Goal: Transaction & Acquisition: Download file/media

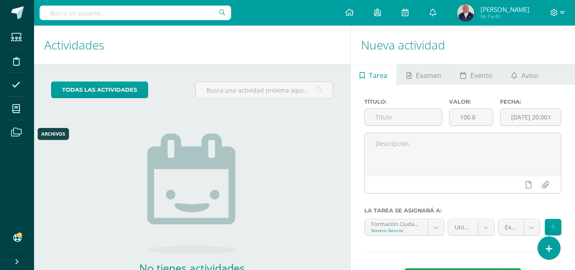
click at [12, 129] on icon at bounding box center [16, 132] width 11 height 9
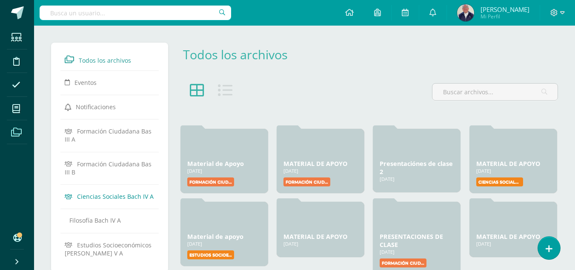
click at [95, 198] on span "Ciencias Sociales Bach IV A" at bounding box center [115, 196] width 77 height 8
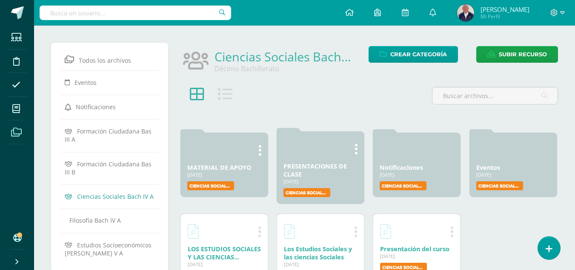
click at [309, 167] on link "PRESENTACIONES DE CLASE" at bounding box center [315, 170] width 63 height 16
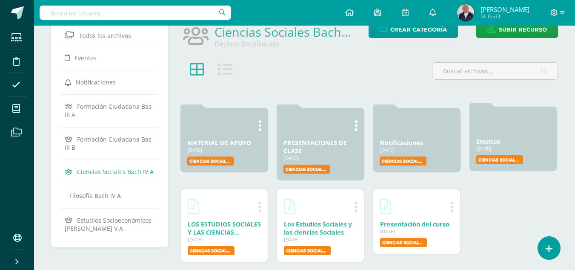
scroll to position [38, 0]
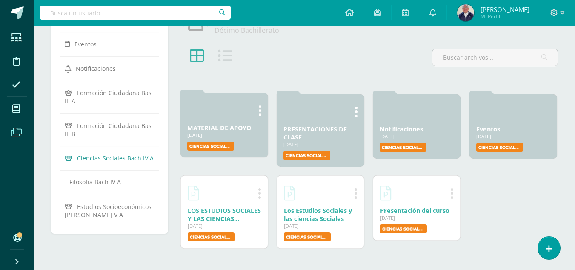
click at [202, 129] on link "MATERIAL DE APOYO" at bounding box center [219, 128] width 64 height 8
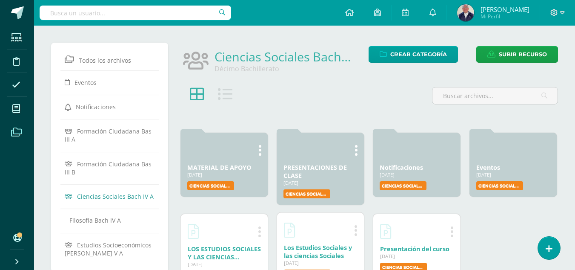
scroll to position [38, 0]
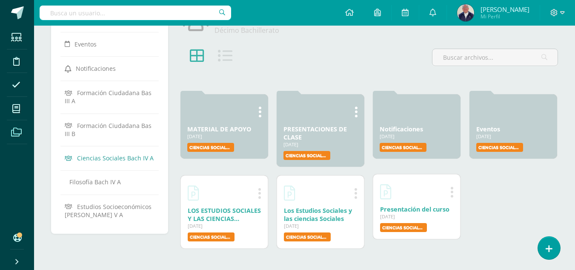
click at [409, 211] on link "Presentación del curso" at bounding box center [414, 209] width 69 height 8
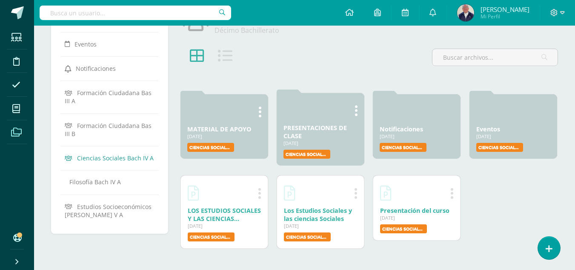
click at [307, 129] on link "PRESENTACIONES DE CLASE" at bounding box center [315, 132] width 63 height 16
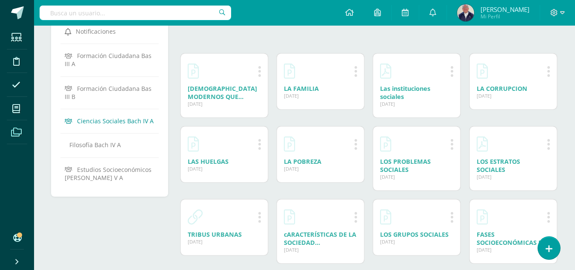
scroll to position [66, 0]
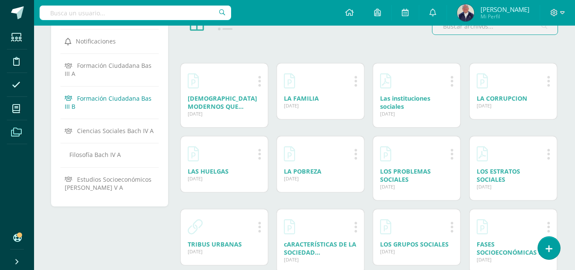
click at [116, 99] on span "Formación Ciudadana Bas III B" at bounding box center [108, 102] width 87 height 16
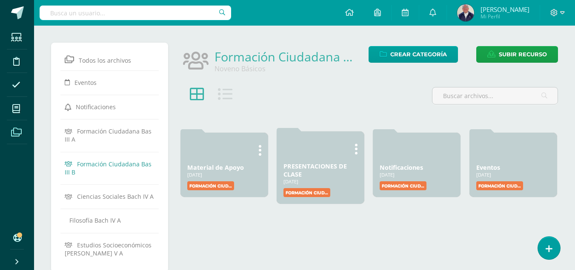
click at [303, 167] on link "PRESENTACIONES DE CLASE" at bounding box center [315, 170] width 63 height 16
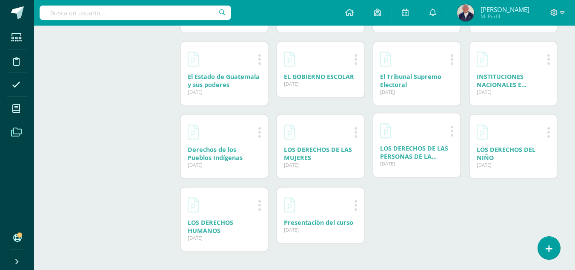
scroll to position [309, 0]
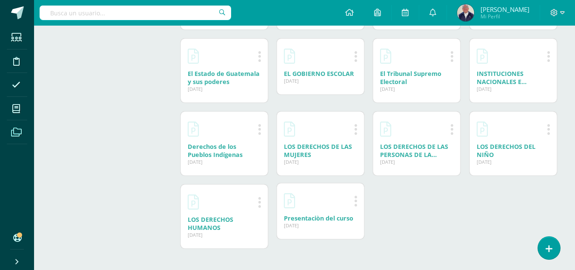
click at [307, 217] on link "Presentaciòn del curso" at bounding box center [318, 218] width 69 height 8
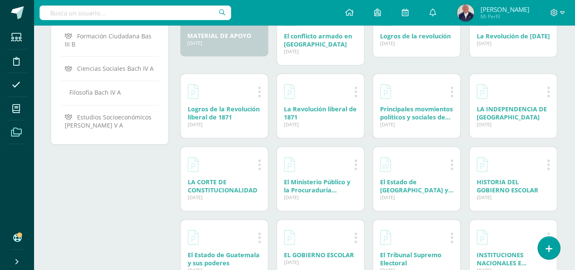
scroll to position [43, 0]
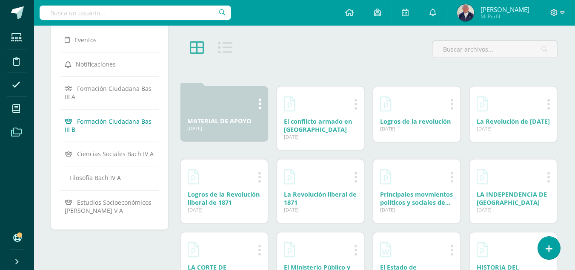
click at [96, 121] on span "Formación Ciudadana Bas III B" at bounding box center [108, 125] width 87 height 16
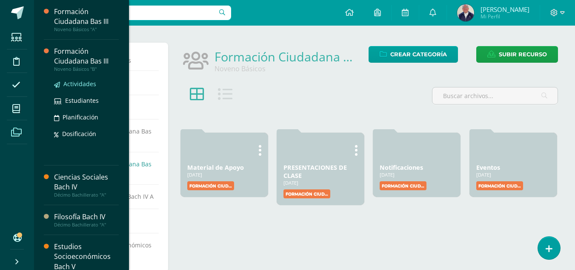
click at [80, 84] on span "Actividades" at bounding box center [79, 84] width 33 height 8
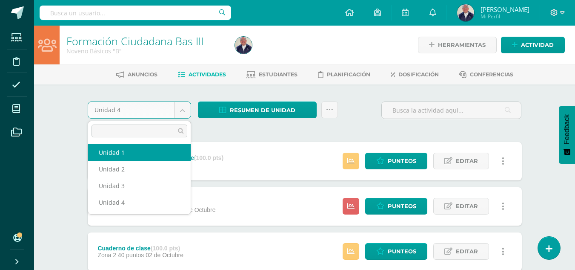
select select "Unidad 1"
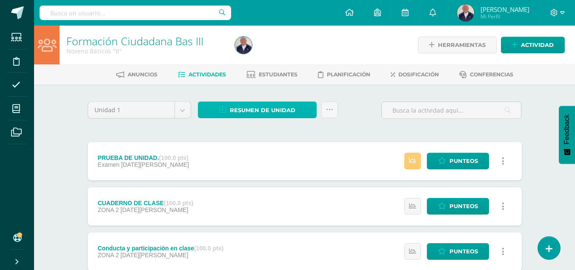
click at [253, 107] on span "Resumen de unidad" at bounding box center [263, 110] width 66 height 16
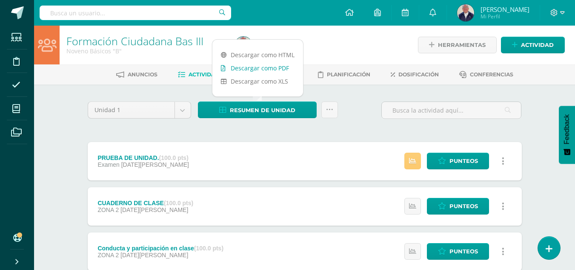
click at [254, 67] on link "Descargar como PDF" at bounding box center [258, 67] width 91 height 13
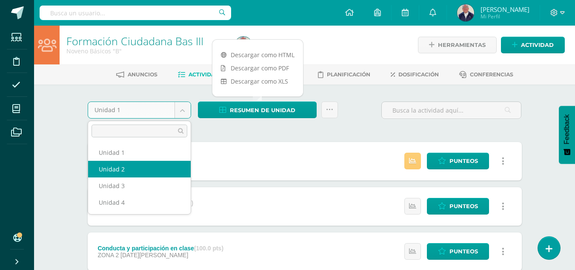
select select "Unidad 2"
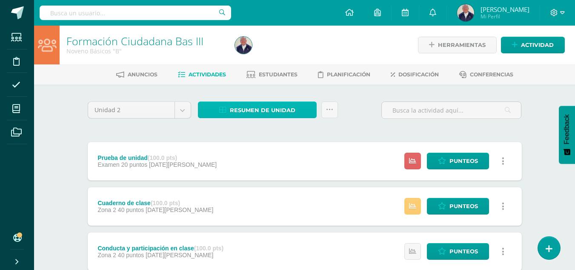
click at [245, 108] on span "Resumen de unidad" at bounding box center [263, 110] width 66 height 16
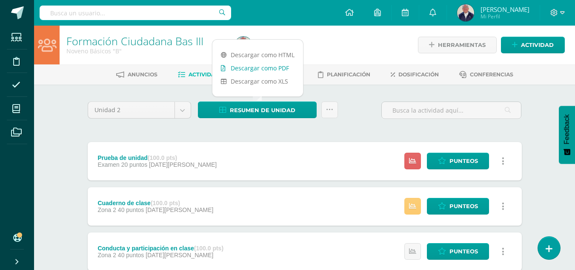
click at [237, 67] on link "Descargar como PDF" at bounding box center [258, 67] width 91 height 13
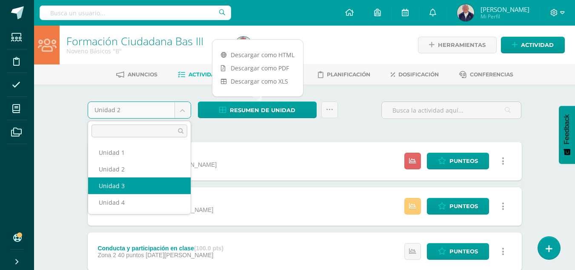
select select "Unidad 3"
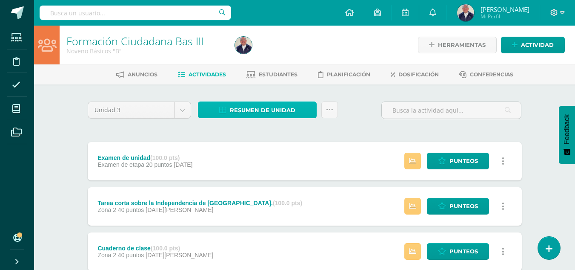
click at [267, 105] on span "Resumen de unidad" at bounding box center [263, 110] width 66 height 16
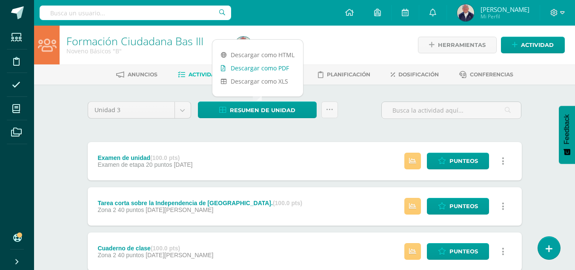
click at [264, 68] on link "Descargar como PDF" at bounding box center [258, 67] width 91 height 13
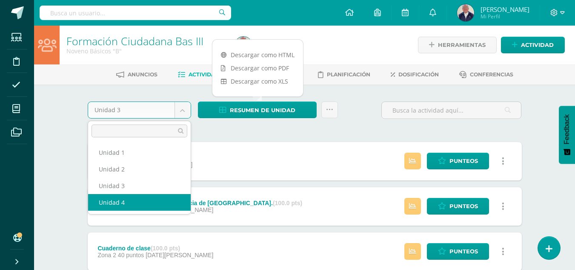
select select "Unidad 4"
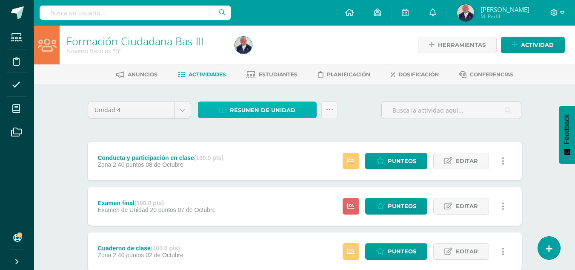
click at [254, 106] on span "Resumen de unidad" at bounding box center [263, 110] width 66 height 16
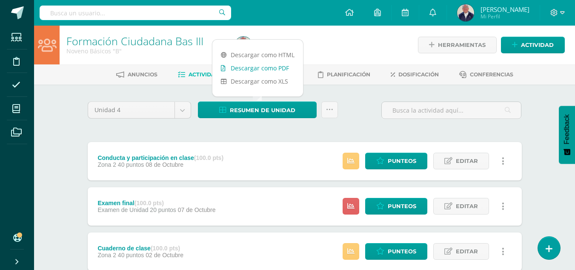
click at [241, 67] on link "Descargar como PDF" at bounding box center [258, 67] width 91 height 13
